Goal: Transaction & Acquisition: Purchase product/service

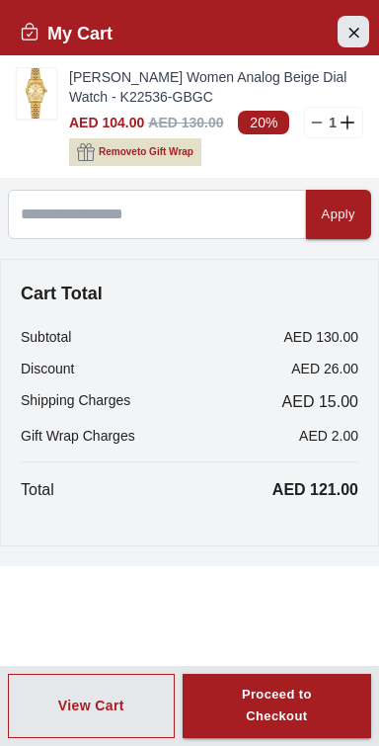
click at [353, 28] on icon "Close Account" at bounding box center [354, 32] width 16 height 25
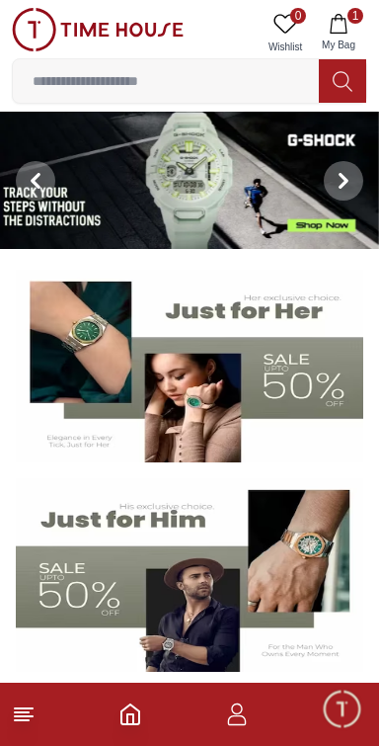
click at [22, 720] on line at bounding box center [22, 720] width 14 height 0
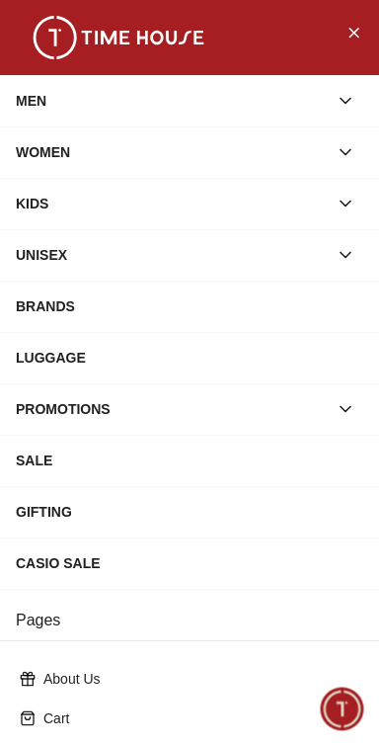
scroll to position [283, 0]
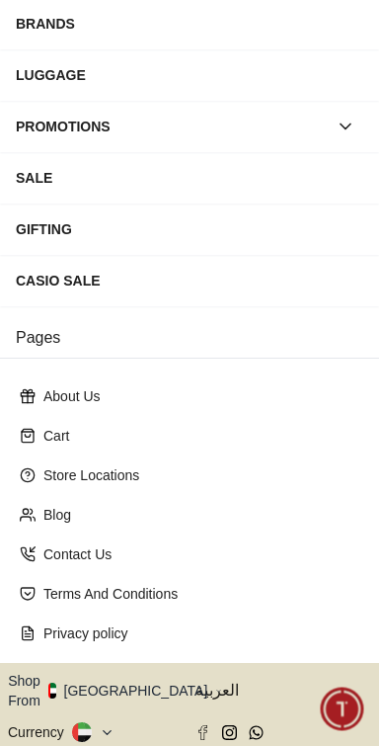
click at [215, 684] on icon "button" at bounding box center [218, 691] width 7 height 15
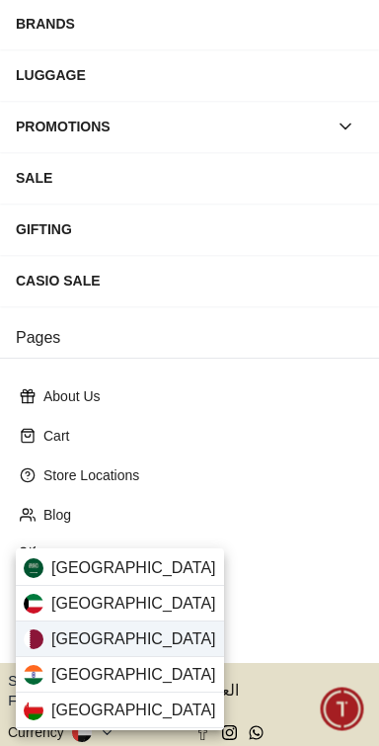
click at [158, 636] on div "[GEOGRAPHIC_DATA]" at bounding box center [120, 639] width 208 height 36
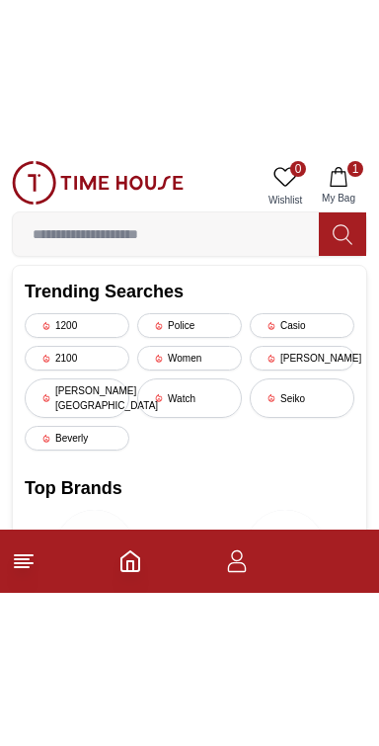
scroll to position [156, 0]
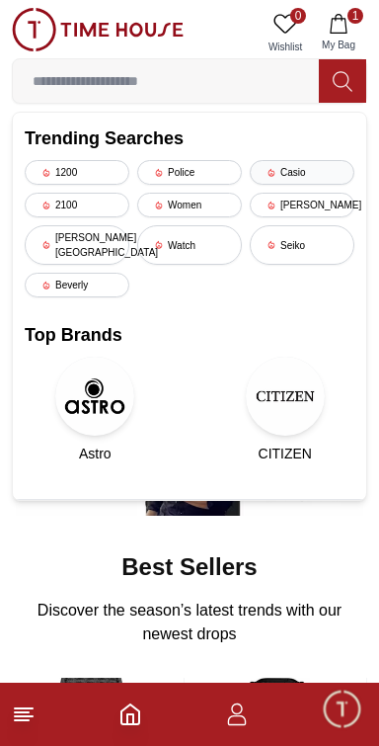
click at [320, 165] on div "Casio" at bounding box center [302, 172] width 105 height 25
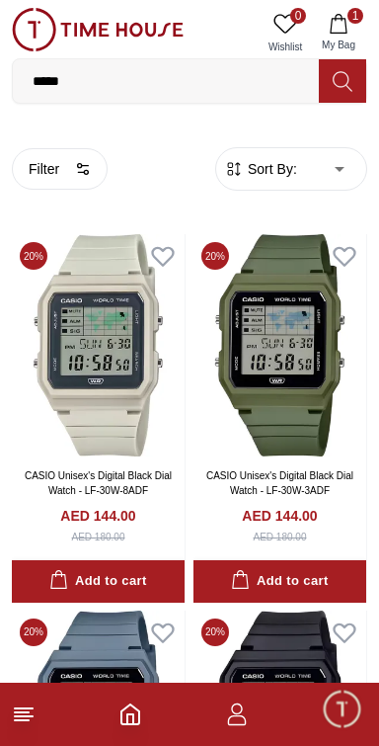
click at [21, 439] on line at bounding box center [22, 720] width 14 height 0
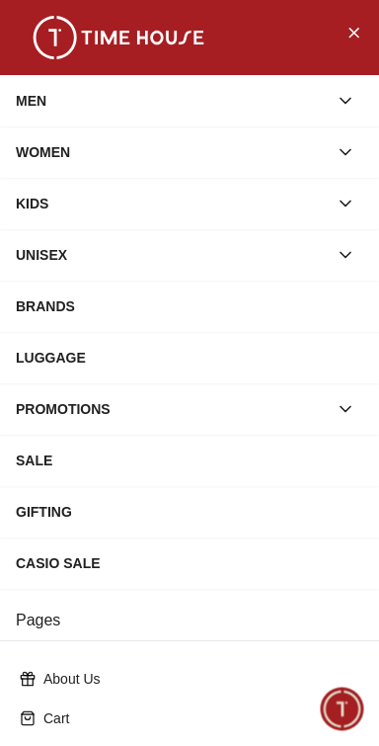
scroll to position [283, 0]
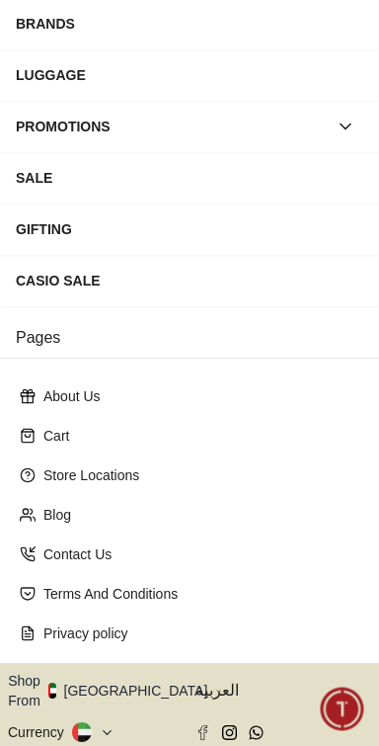
click at [129, 439] on button "Shop From [GEOGRAPHIC_DATA]" at bounding box center [115, 691] width 214 height 40
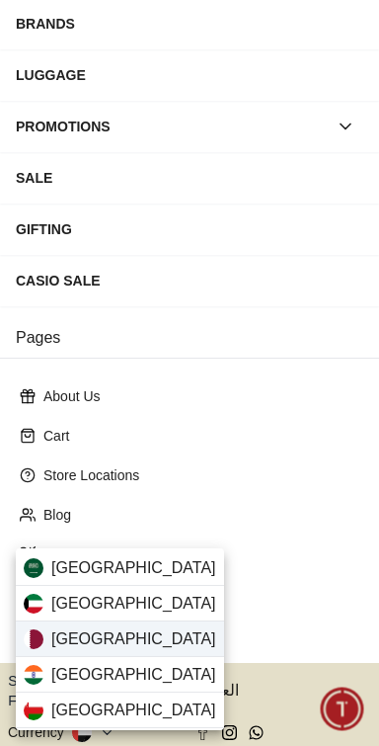
click at [161, 439] on div "[GEOGRAPHIC_DATA]" at bounding box center [120, 639] width 208 height 36
